Goal: Task Accomplishment & Management: Complete application form

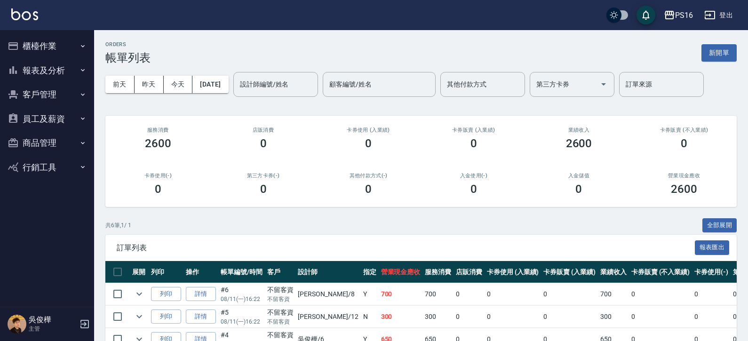
click at [27, 16] on img at bounding box center [24, 14] width 27 height 12
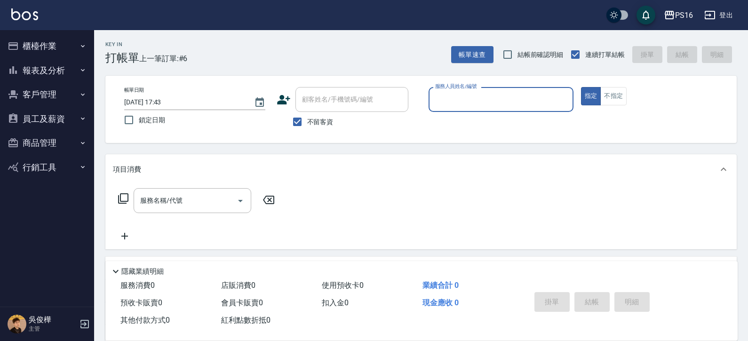
type input "2"
type input "[PERSON_NAME]-12"
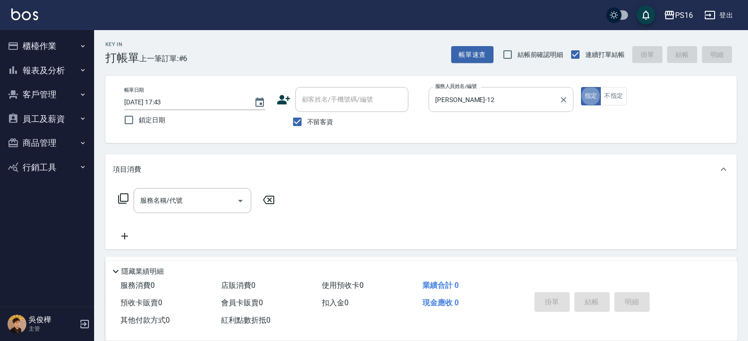
type button "true"
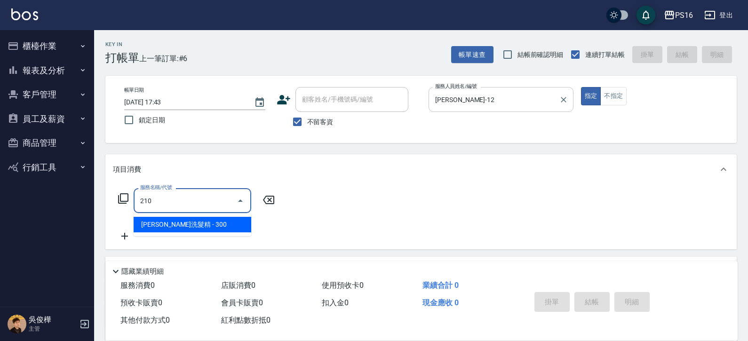
type input "[PERSON_NAME]洗髮精(210)"
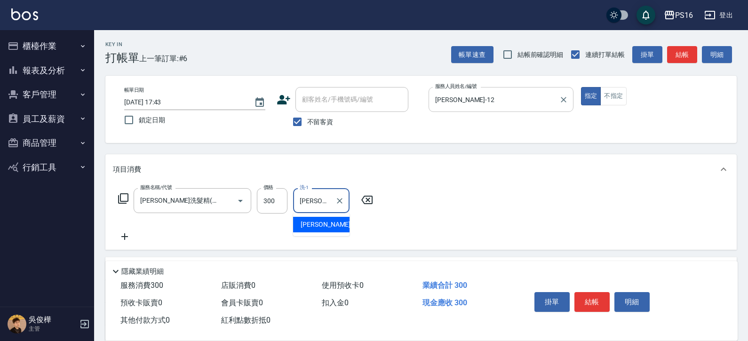
type input "[PERSON_NAME]-12"
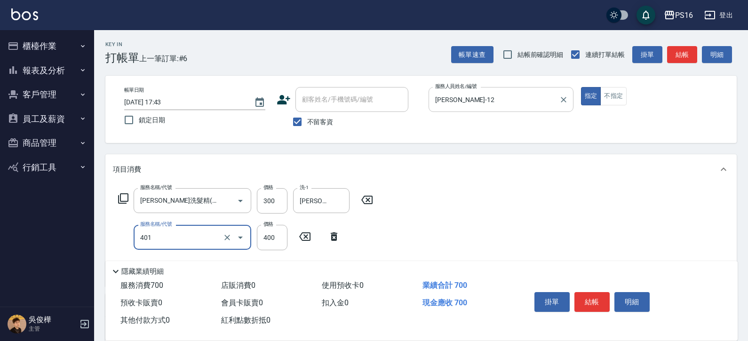
type input "剪髮(401)"
type input "300"
type input "染髮(501)"
type input "1600"
type input "2"
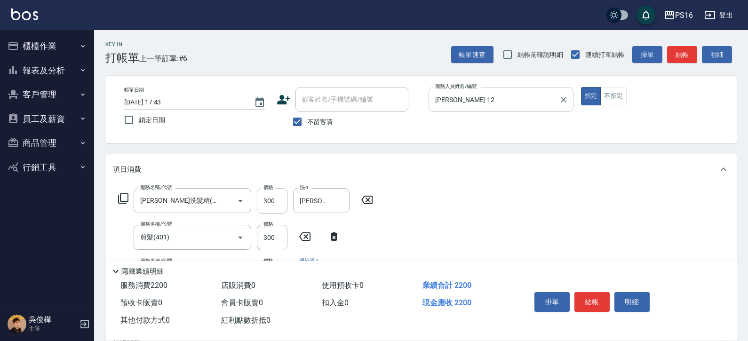
type input "[PERSON_NAME]-12"
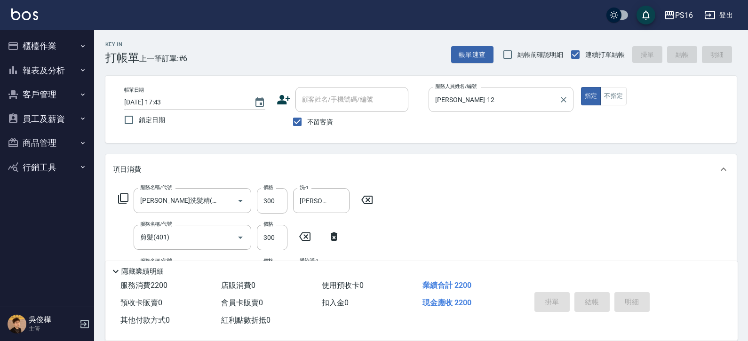
type input "[DATE] 17:44"
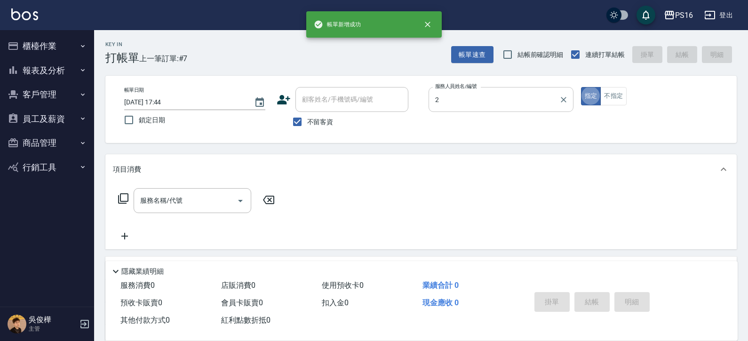
type input "[PERSON_NAME]-2"
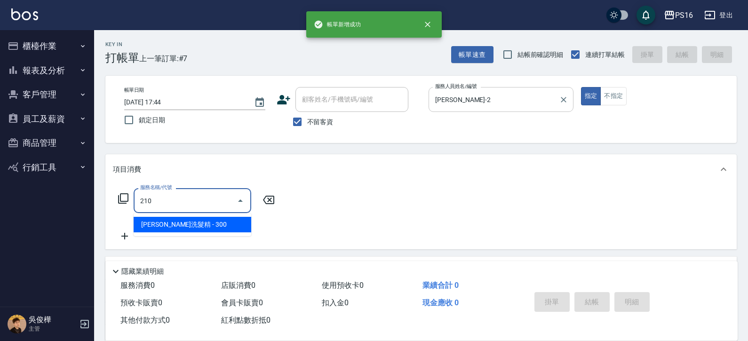
type input "[PERSON_NAME]洗髮精(210)"
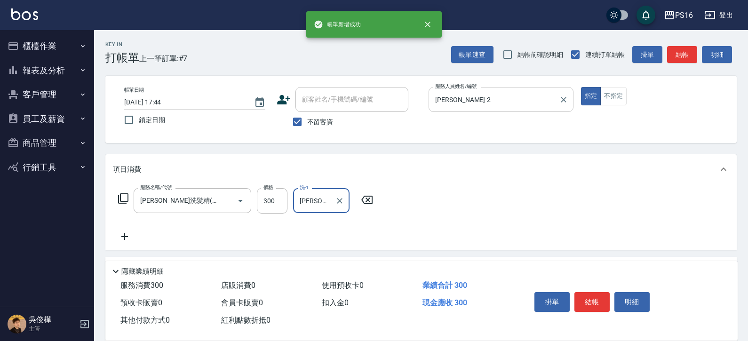
type input "[PERSON_NAME]-2"
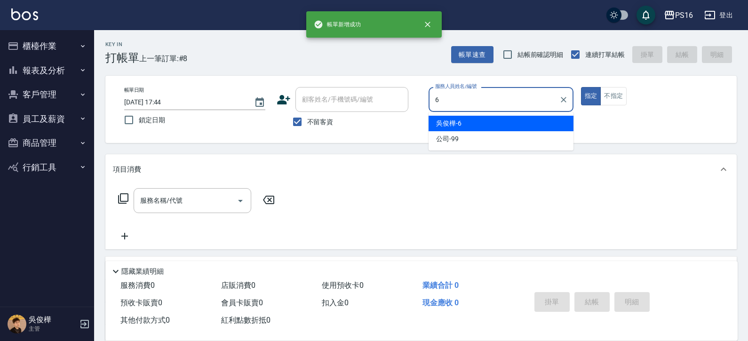
type input "[PERSON_NAME]-6"
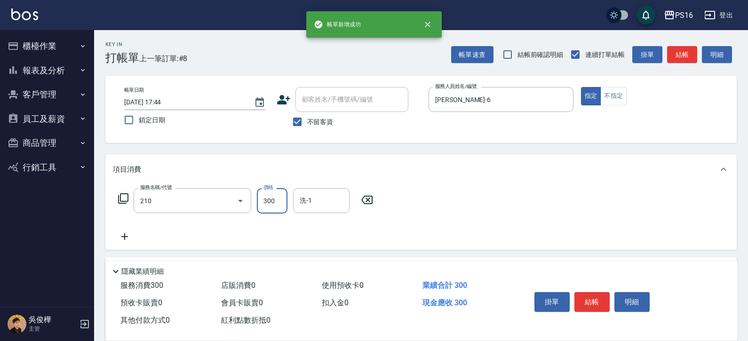
type input "[PERSON_NAME]洗髮精(210)"
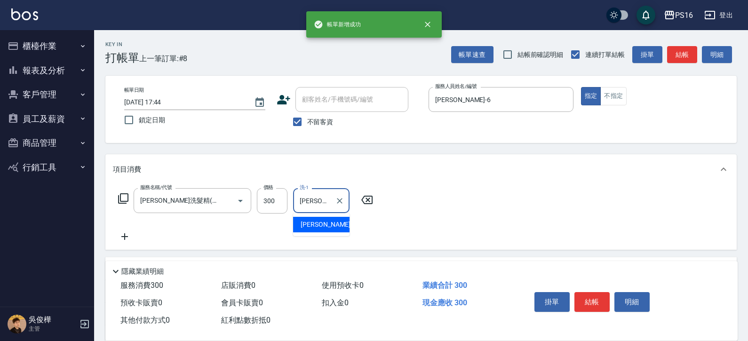
type input "[PERSON_NAME]-20"
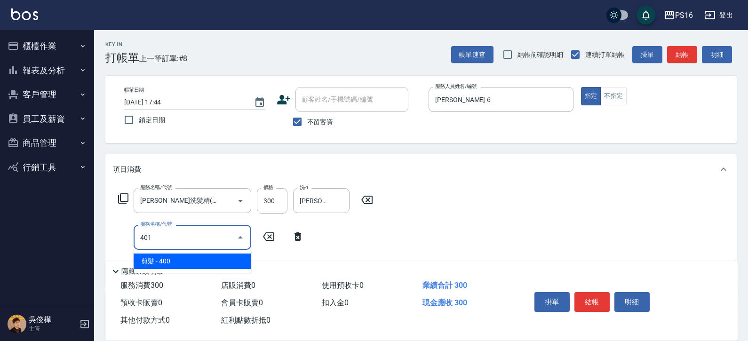
type input "剪髮(401)"
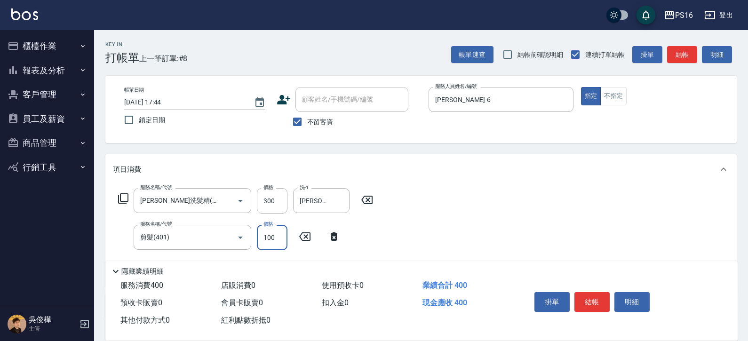
type input "100"
